Goal: Information Seeking & Learning: Compare options

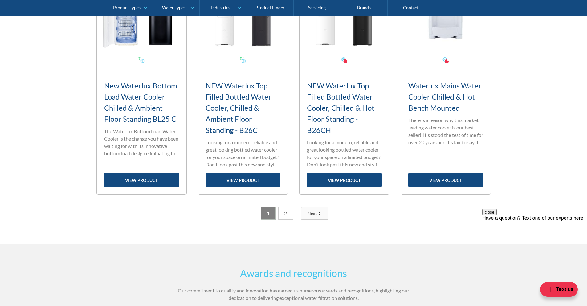
scroll to position [904, 0]
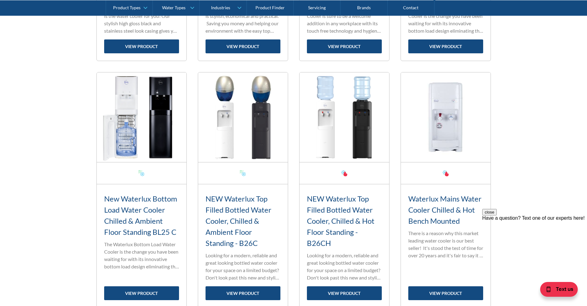
drag, startPoint x: 237, startPoint y: 191, endPoint x: 156, endPoint y: 124, distance: 105.1
drag, startPoint x: 156, startPoint y: 124, endPoint x: 143, endPoint y: 209, distance: 86.8
drag, startPoint x: 143, startPoint y: 209, endPoint x: 132, endPoint y: 295, distance: 86.1
click at [225, 292] on link "view product" at bounding box center [243, 293] width 75 height 14
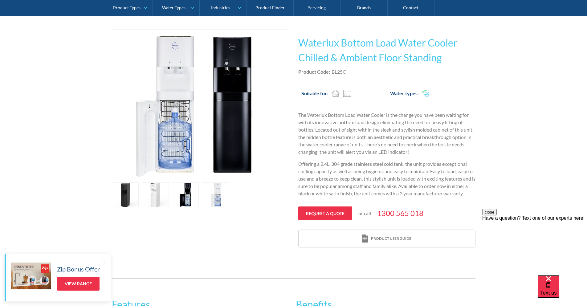
scroll to position [113, 0]
